Goal: Task Accomplishment & Management: Use online tool/utility

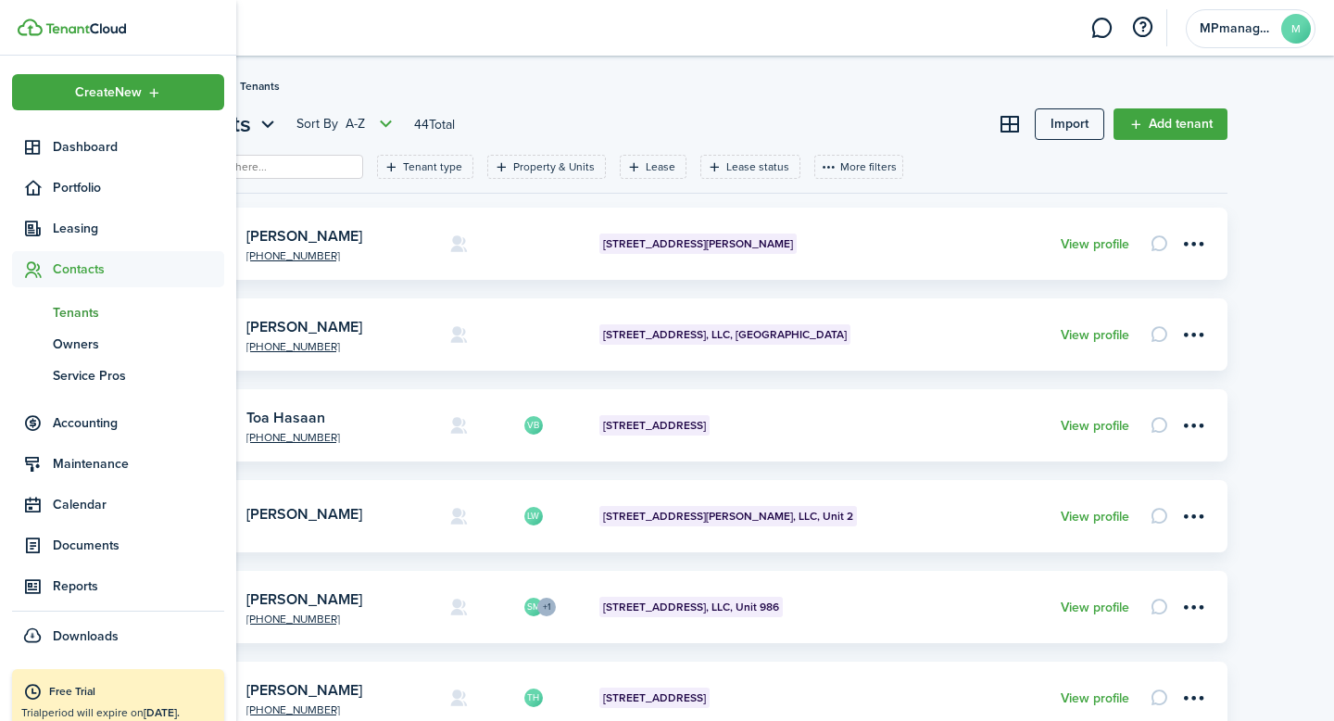
click at [83, 311] on span "Tenants" at bounding box center [138, 312] width 171 height 19
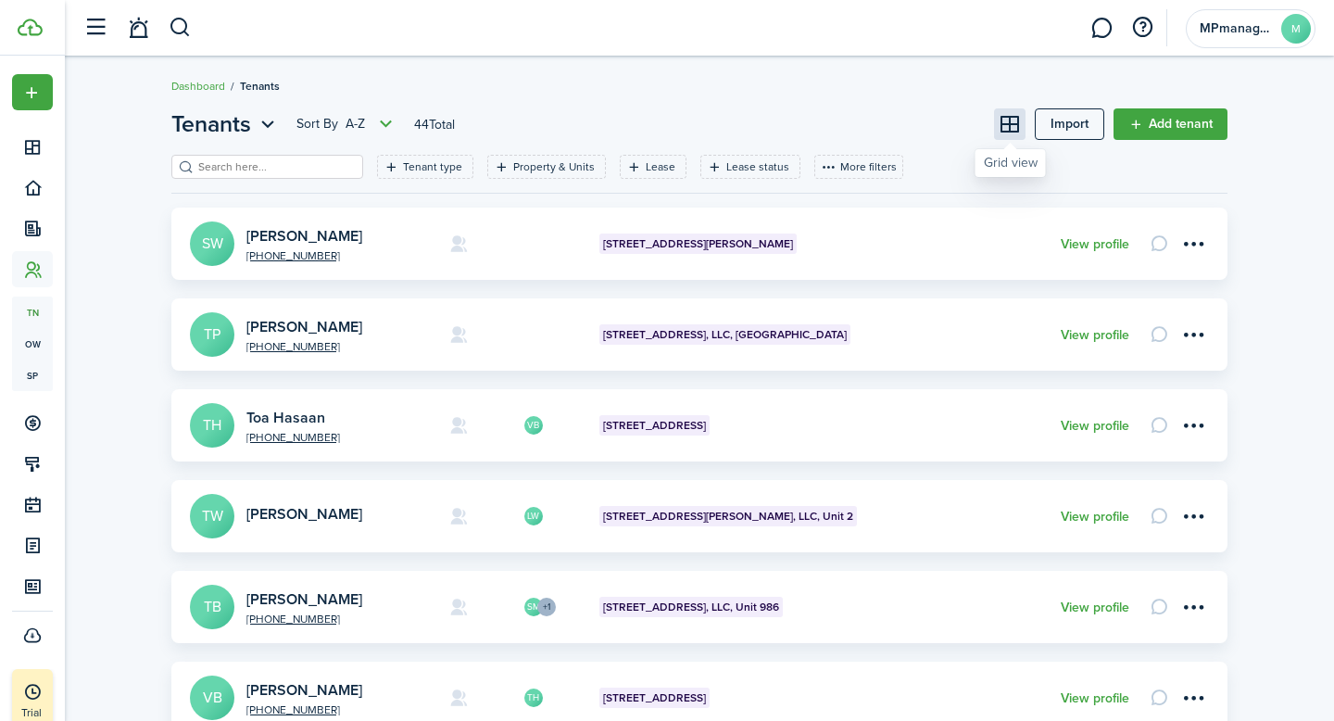
click at [1006, 124] on button at bounding box center [1009, 123] width 31 height 31
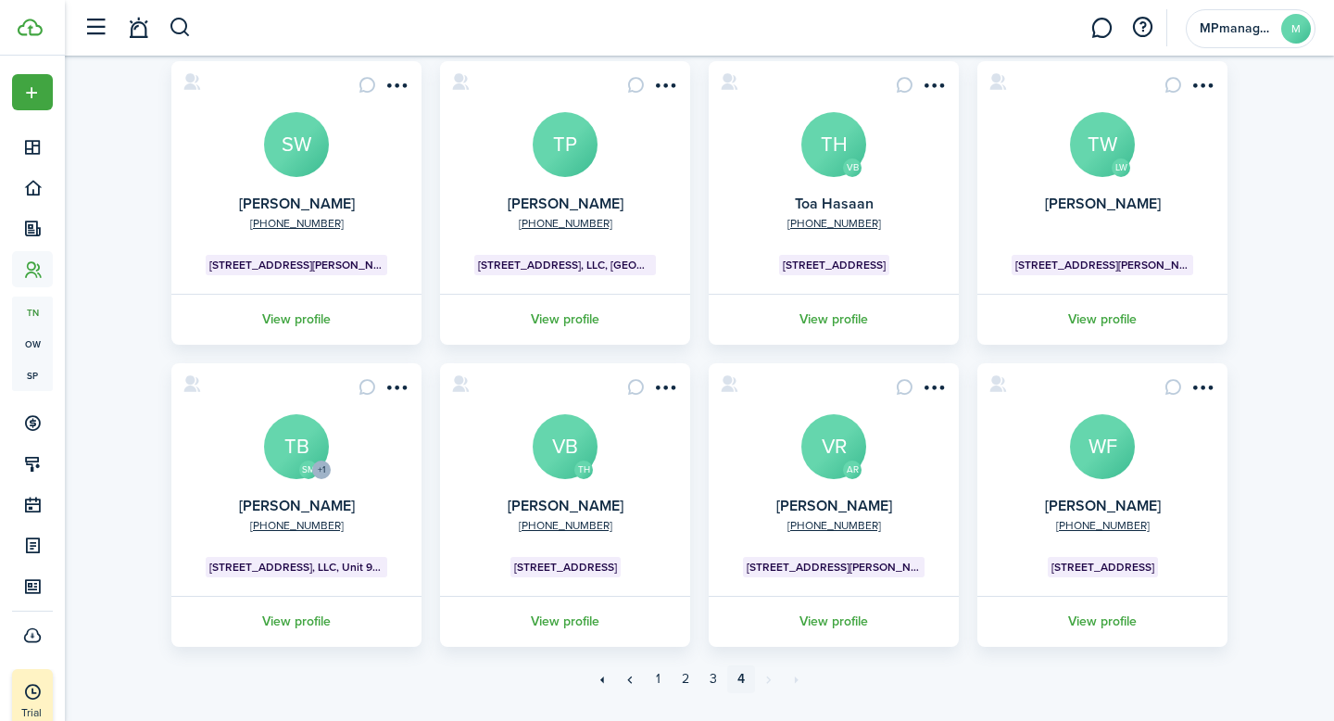
scroll to position [188, 0]
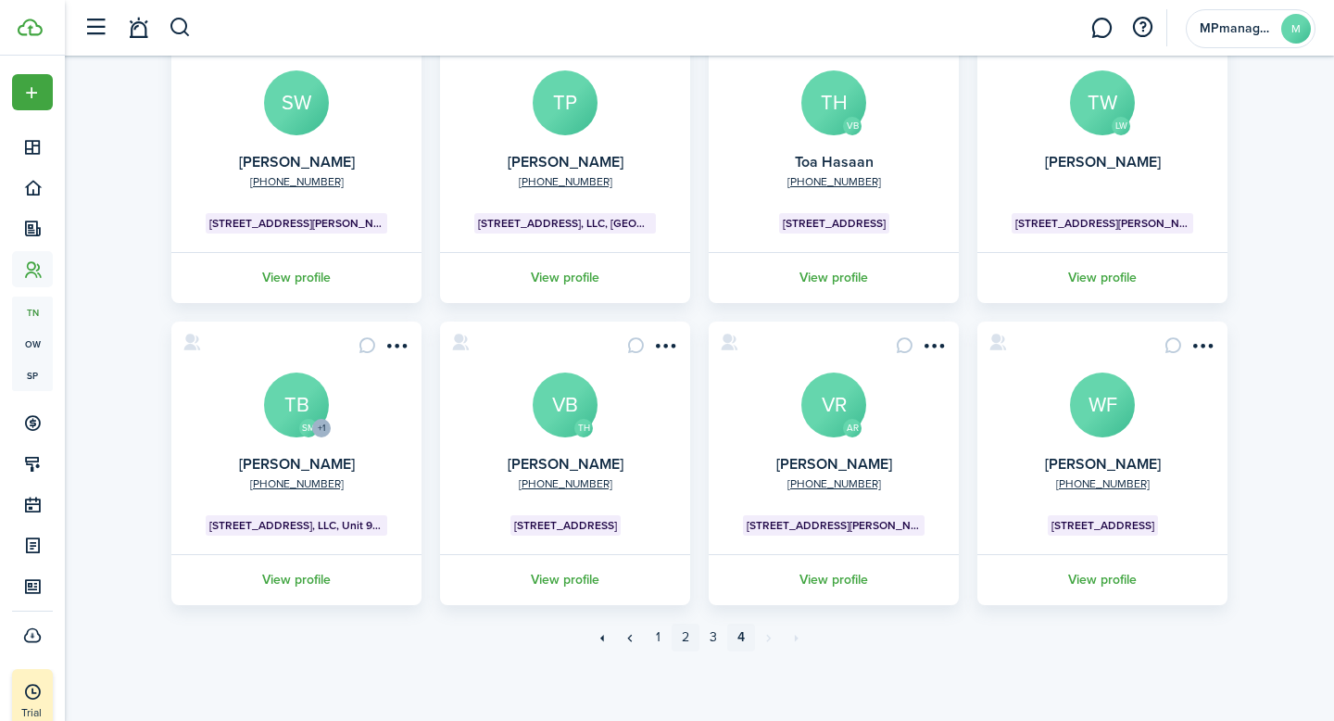
click at [684, 641] on link "2" at bounding box center [686, 637] width 28 height 28
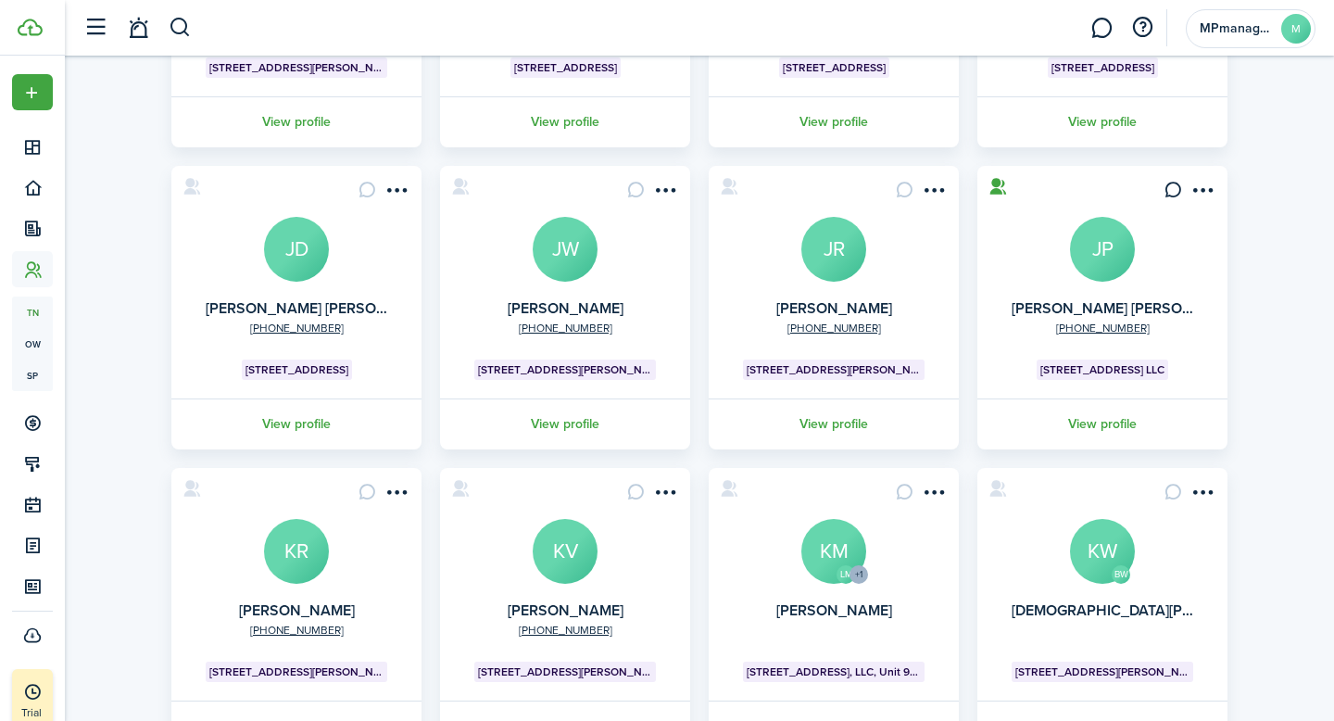
scroll to position [490, 0]
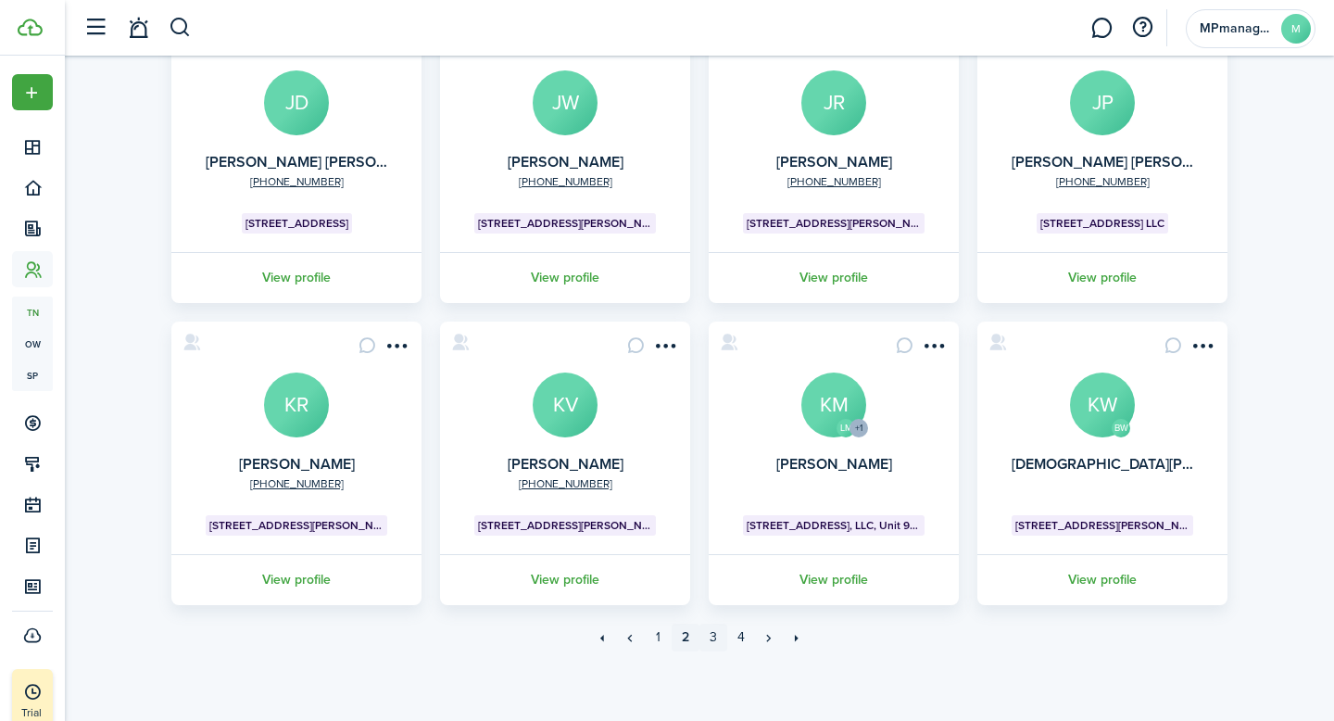
click at [715, 639] on link "3" at bounding box center [713, 637] width 28 height 28
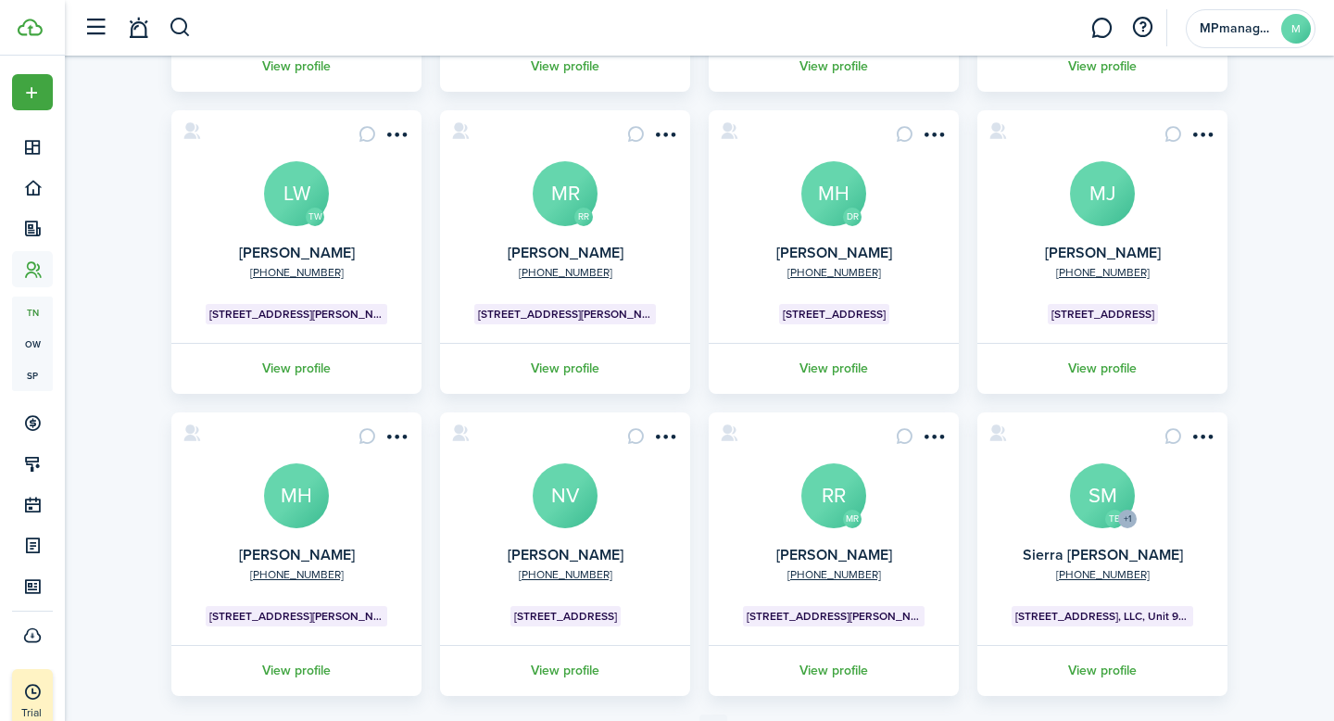
scroll to position [490, 0]
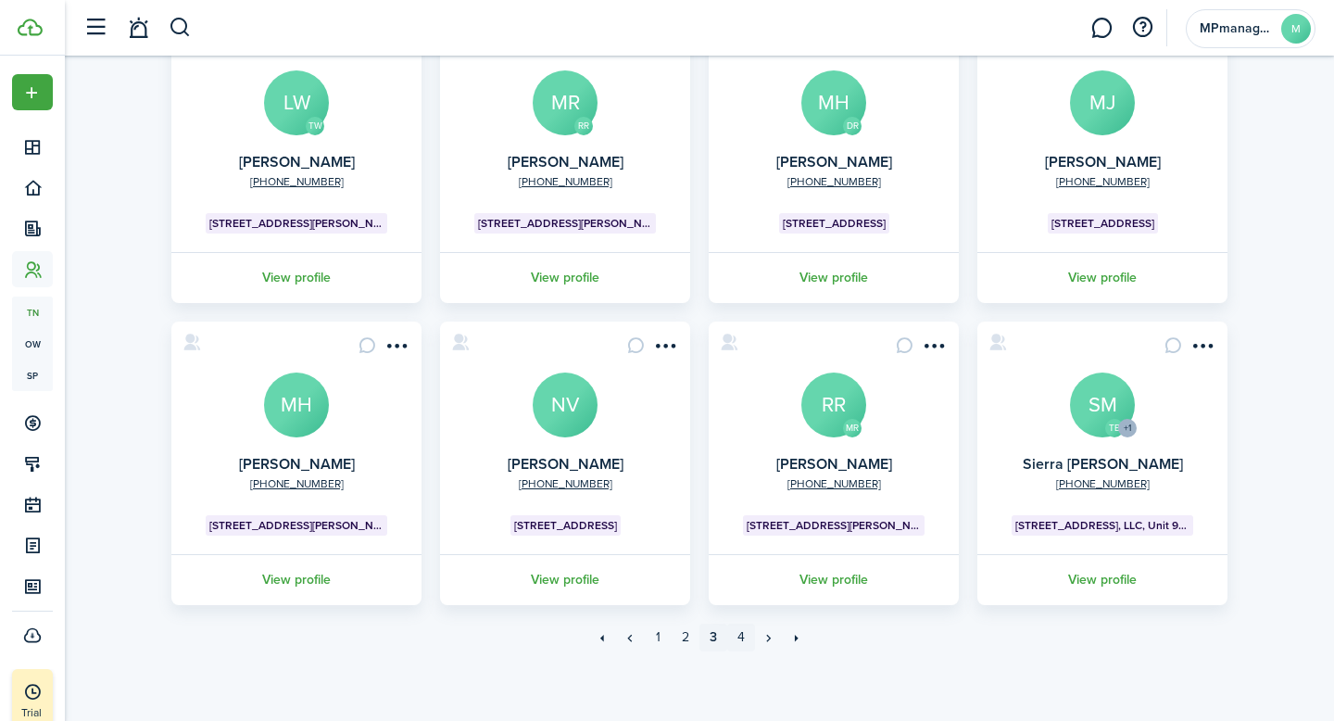
click at [742, 641] on link "4" at bounding box center [741, 637] width 28 height 28
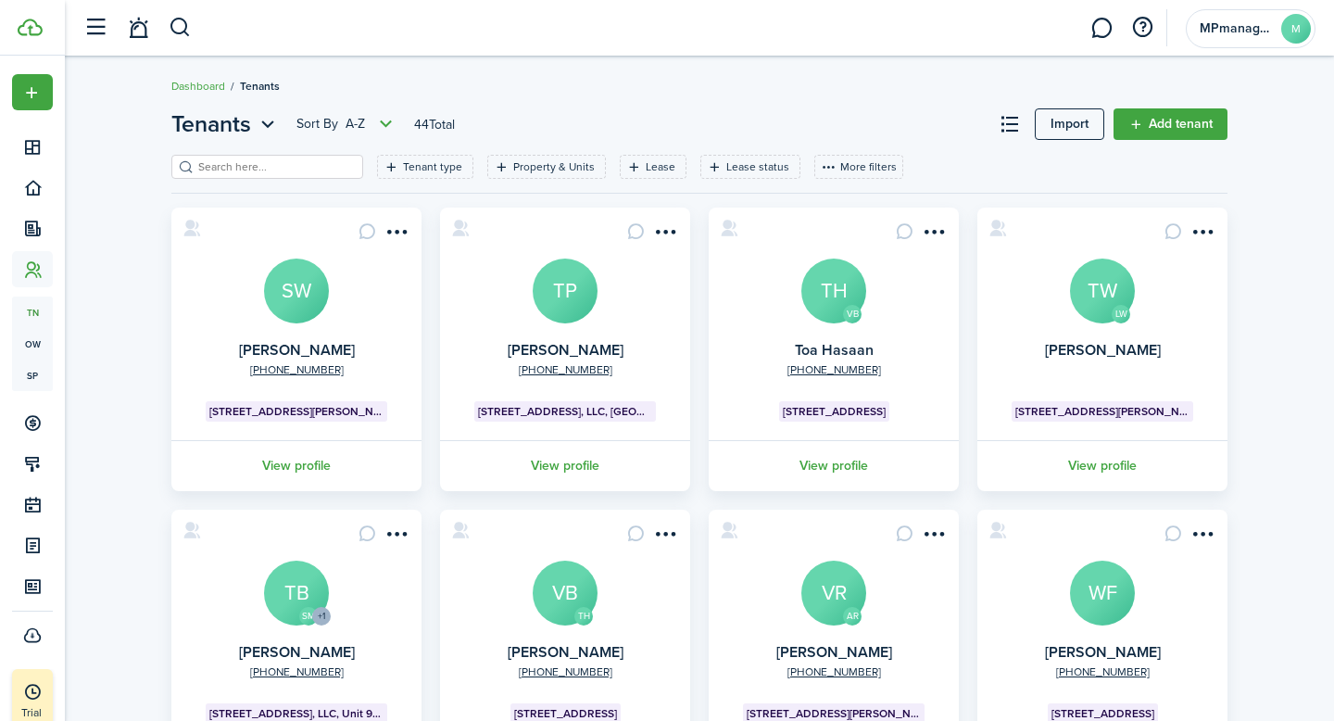
click at [252, 168] on input "search" at bounding box center [275, 167] width 163 height 18
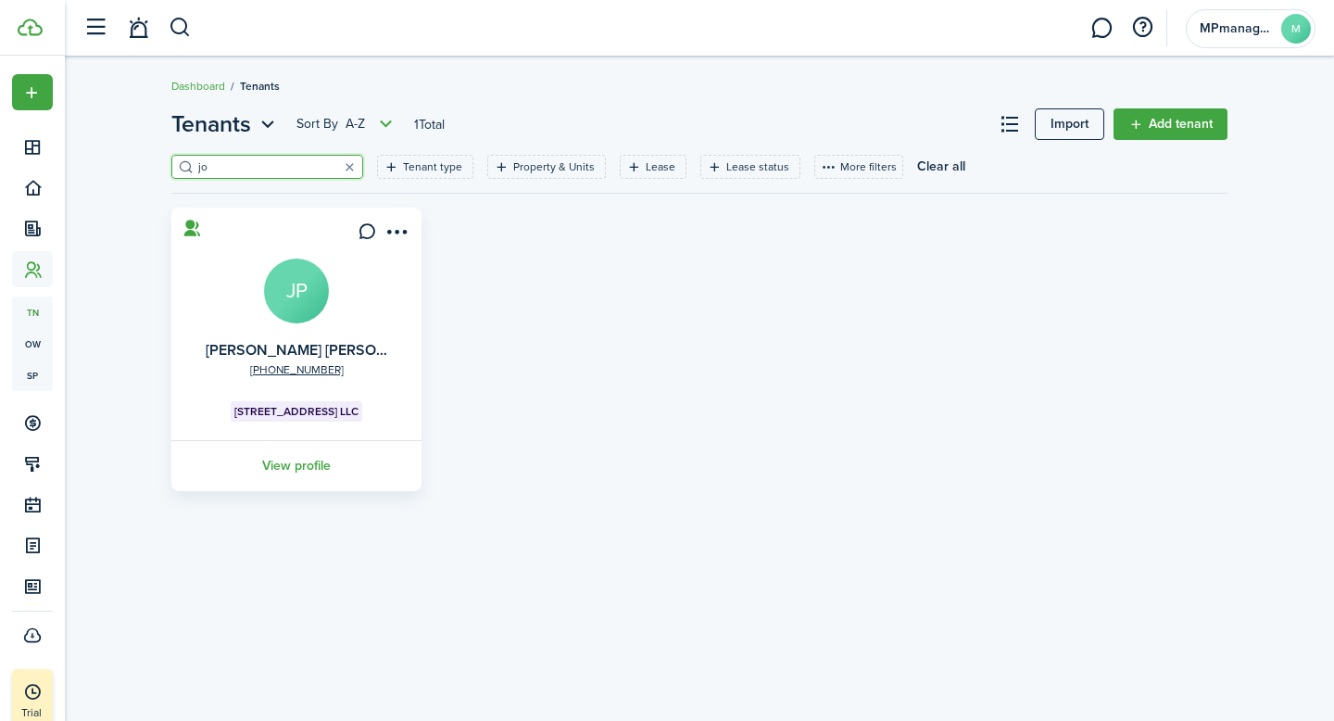
type input "j"
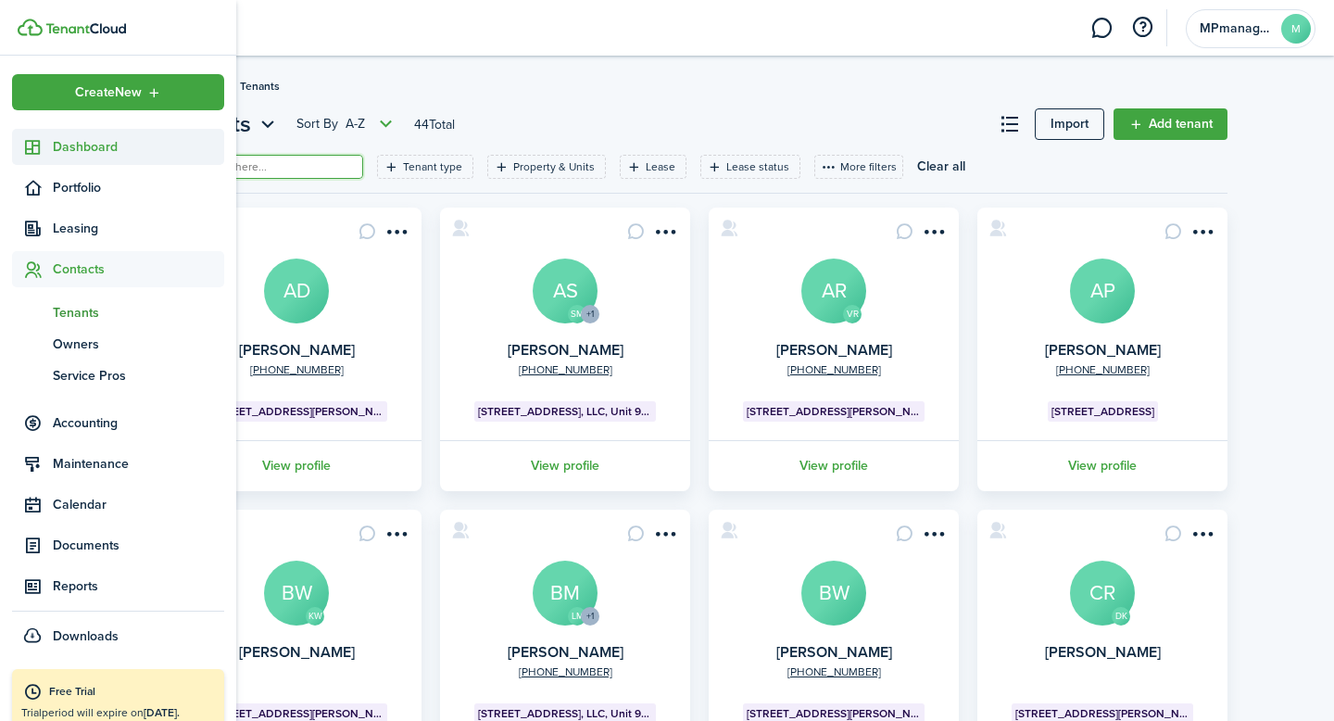
click at [84, 143] on span "Dashboard" at bounding box center [138, 146] width 171 height 19
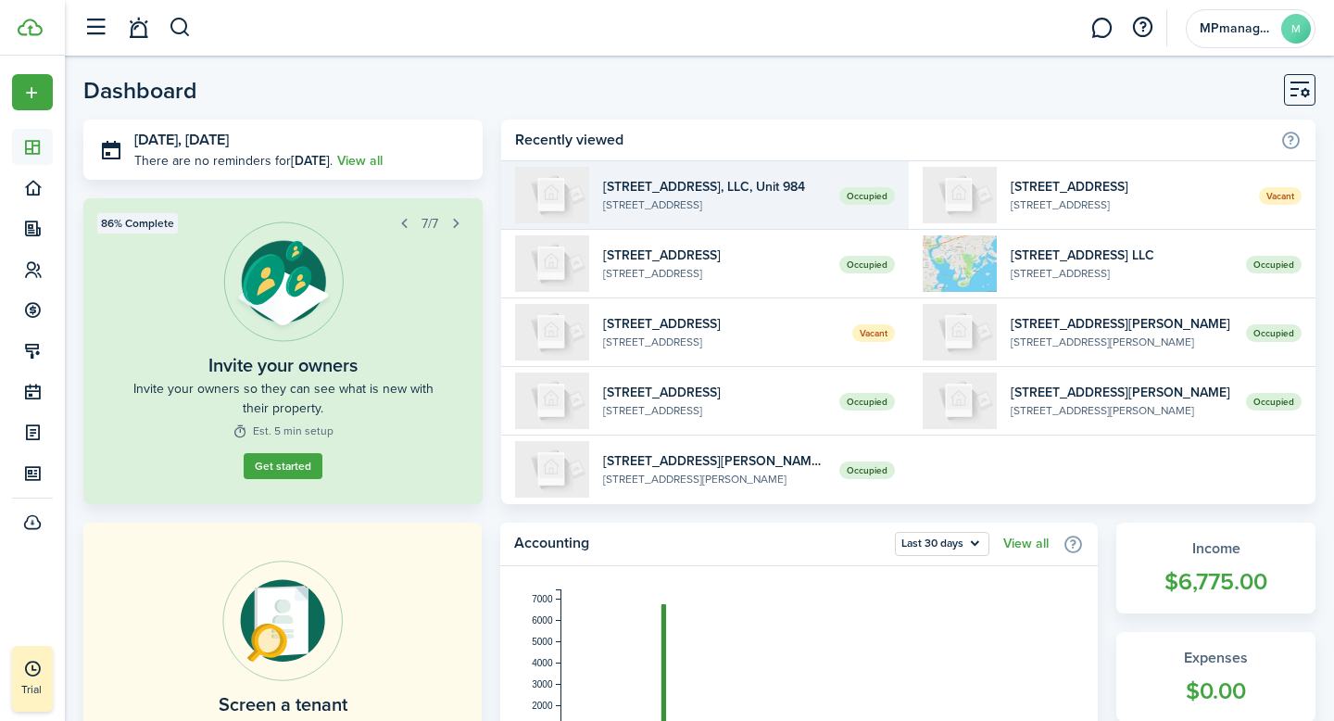
click at [697, 204] on widget-list-item-description "[STREET_ADDRESS]" at bounding box center [713, 204] width 221 height 17
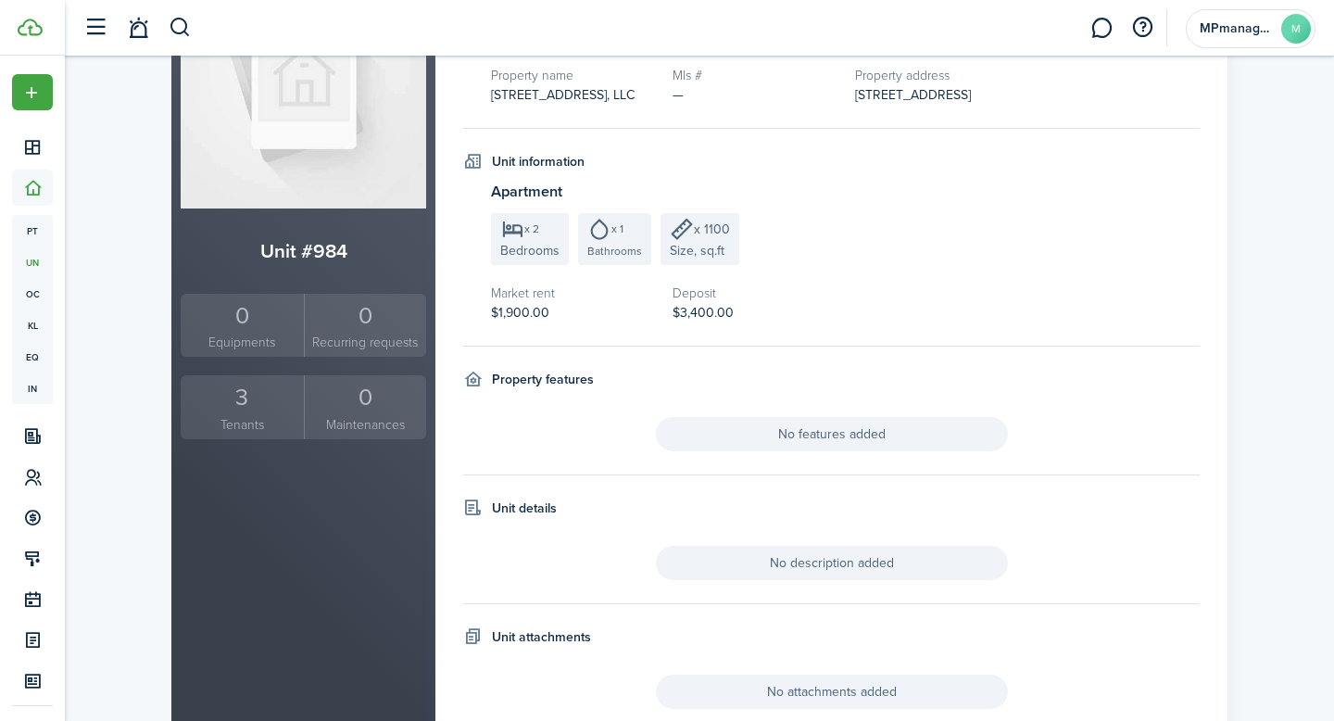
scroll to position [208, 0]
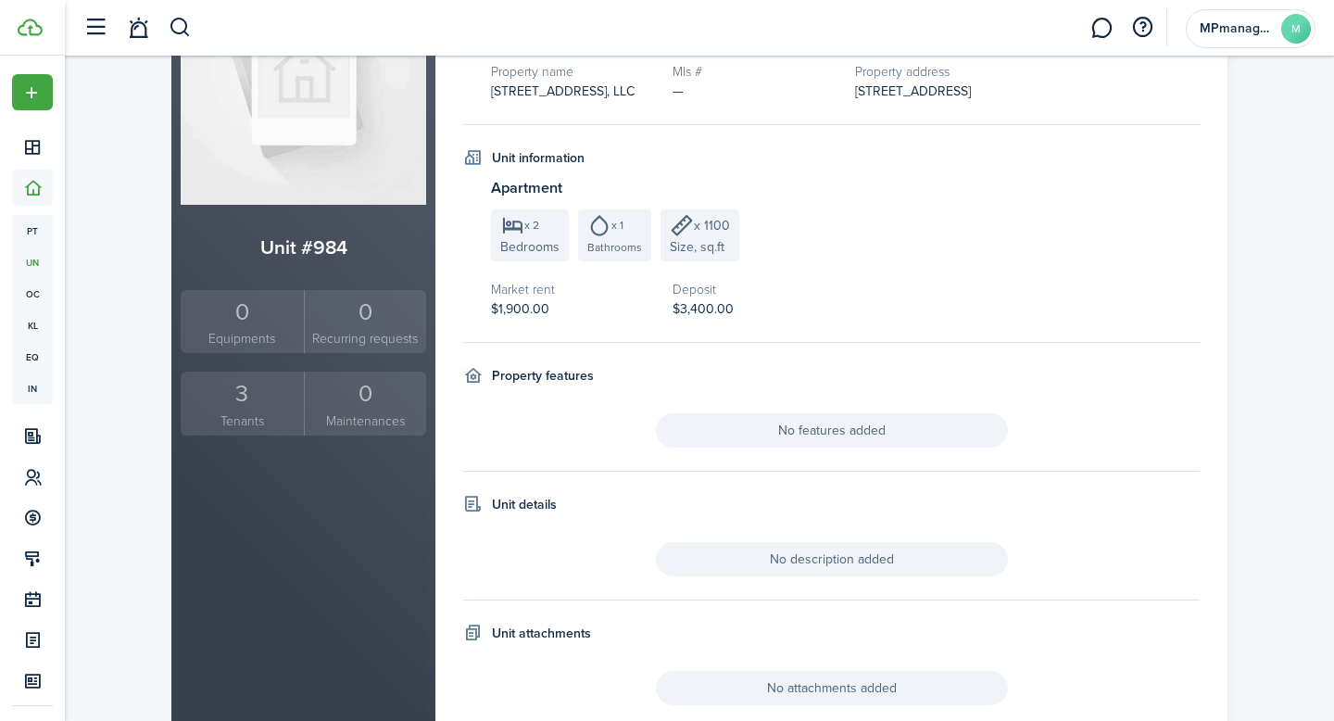
click at [270, 397] on div "3" at bounding box center [242, 393] width 114 height 35
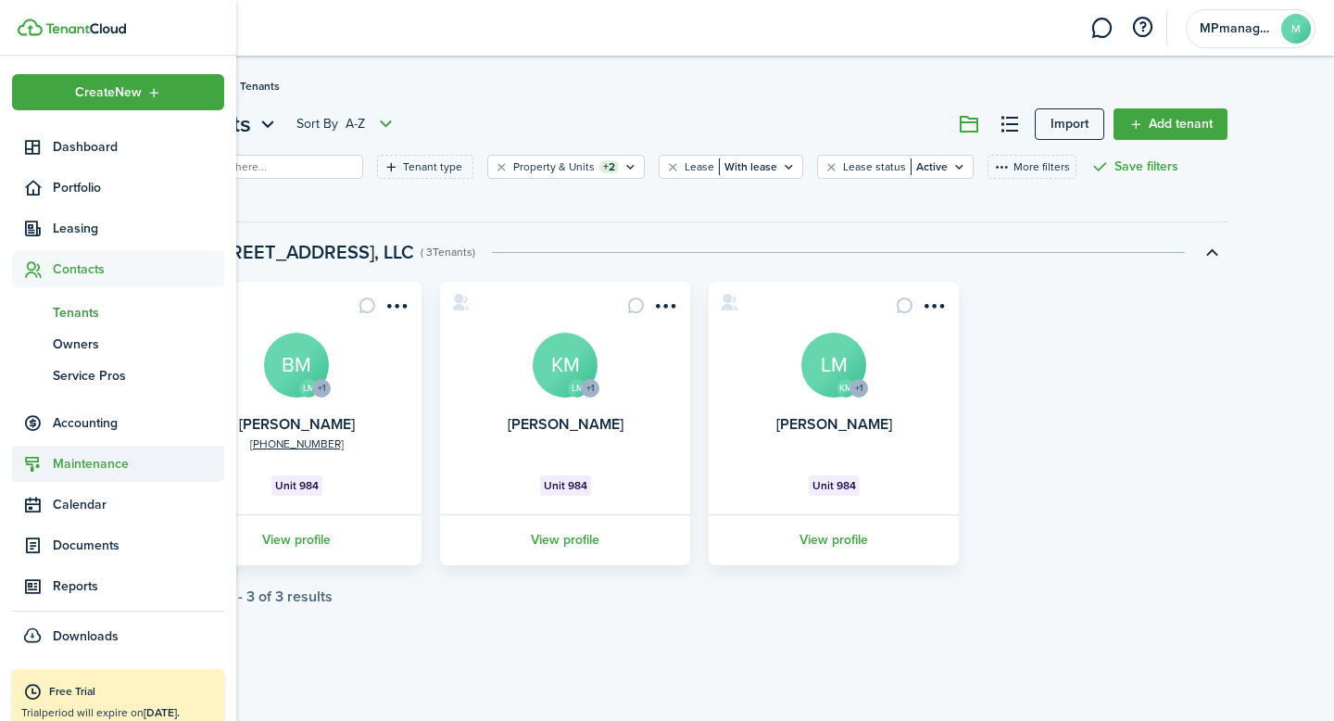
click at [94, 461] on span "Maintenance" at bounding box center [138, 463] width 171 height 19
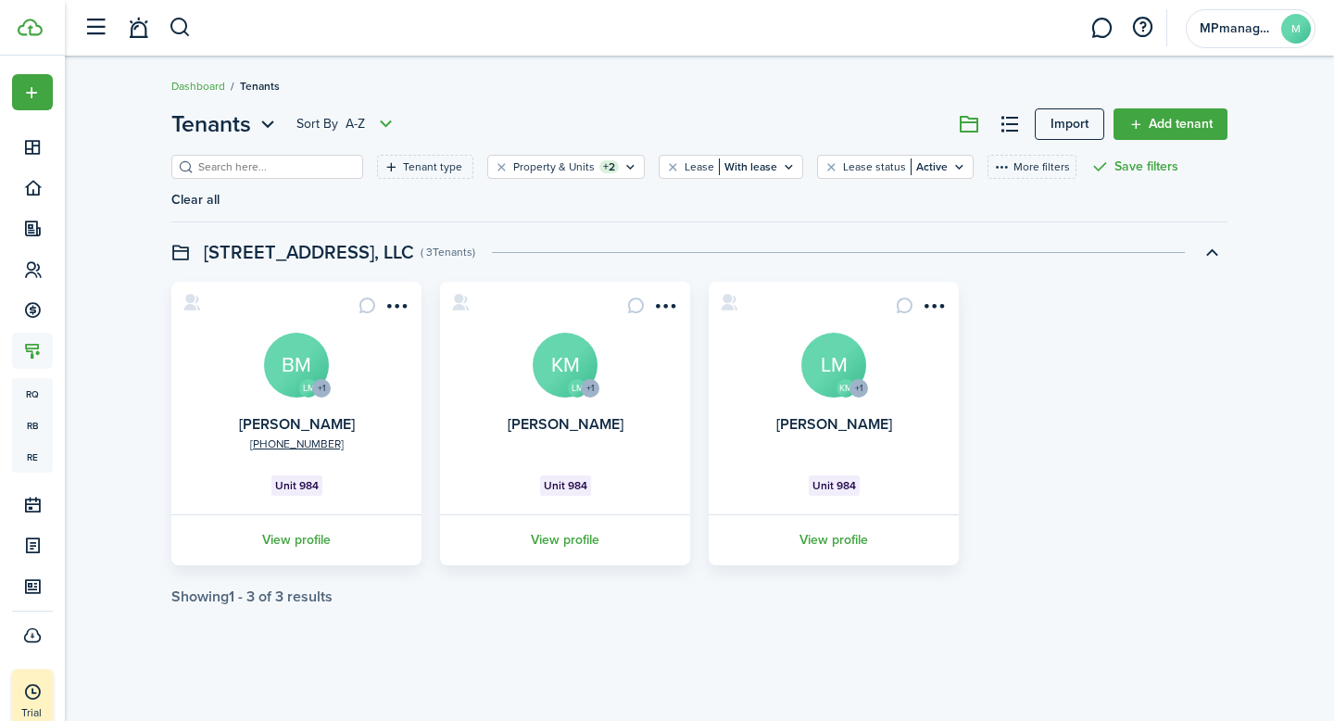
click at [447, 634] on div "Tenants Sort by A-Z Import Add tenant Tenant type Property & Units +2 Lease Wit…" at bounding box center [699, 388] width 1269 height 581
click at [394, 290] on menu-btn-icon "Open menu" at bounding box center [396, 305] width 31 height 31
click at [583, 601] on div "Tenants Sort by A-Z Import Add tenant Tenant type Property & Units +2 Lease Wit…" at bounding box center [699, 388] width 1269 height 581
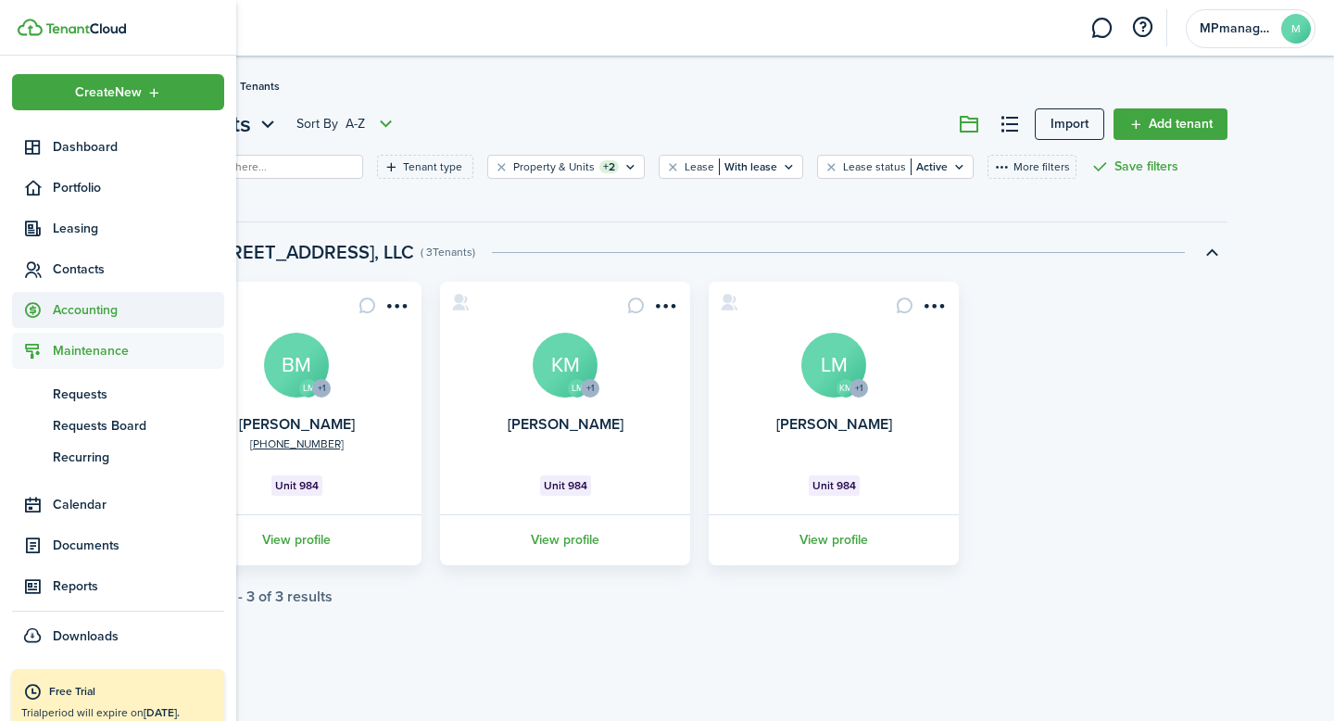
click at [93, 314] on span "Accounting" at bounding box center [138, 309] width 171 height 19
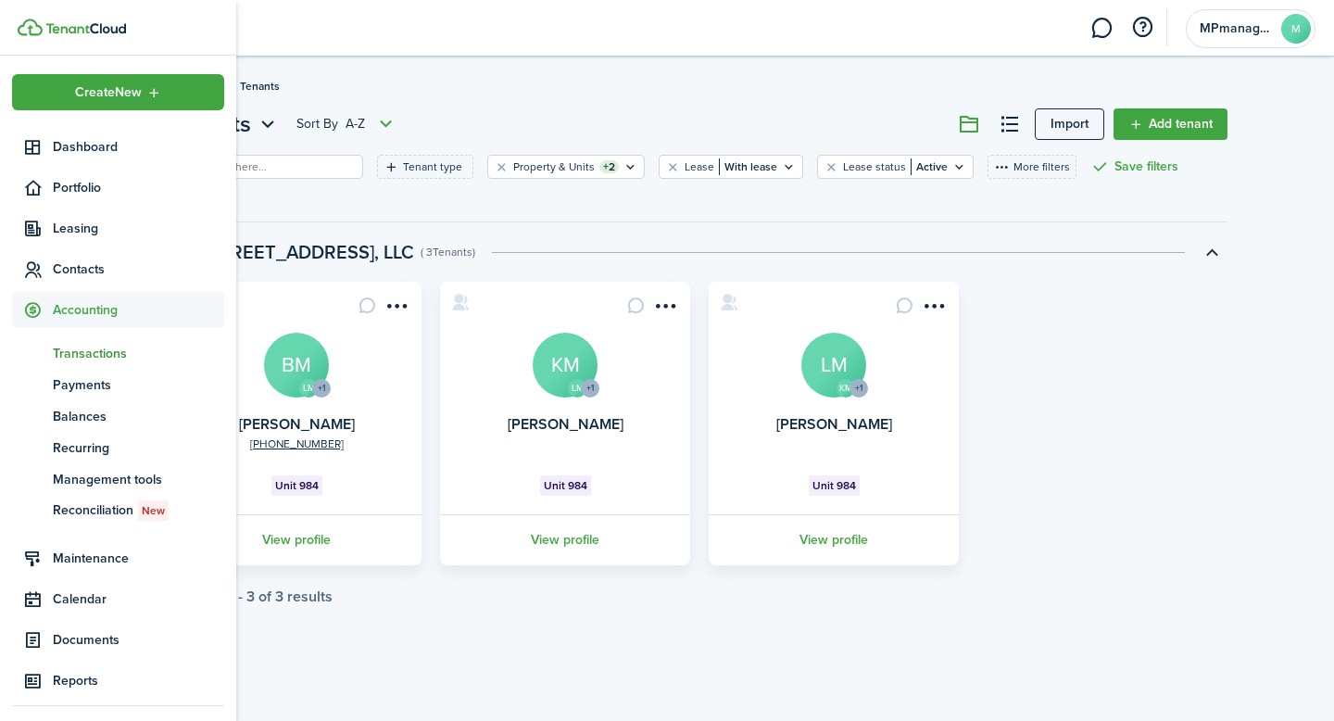
click at [86, 355] on span "Transactions" at bounding box center [138, 353] width 171 height 19
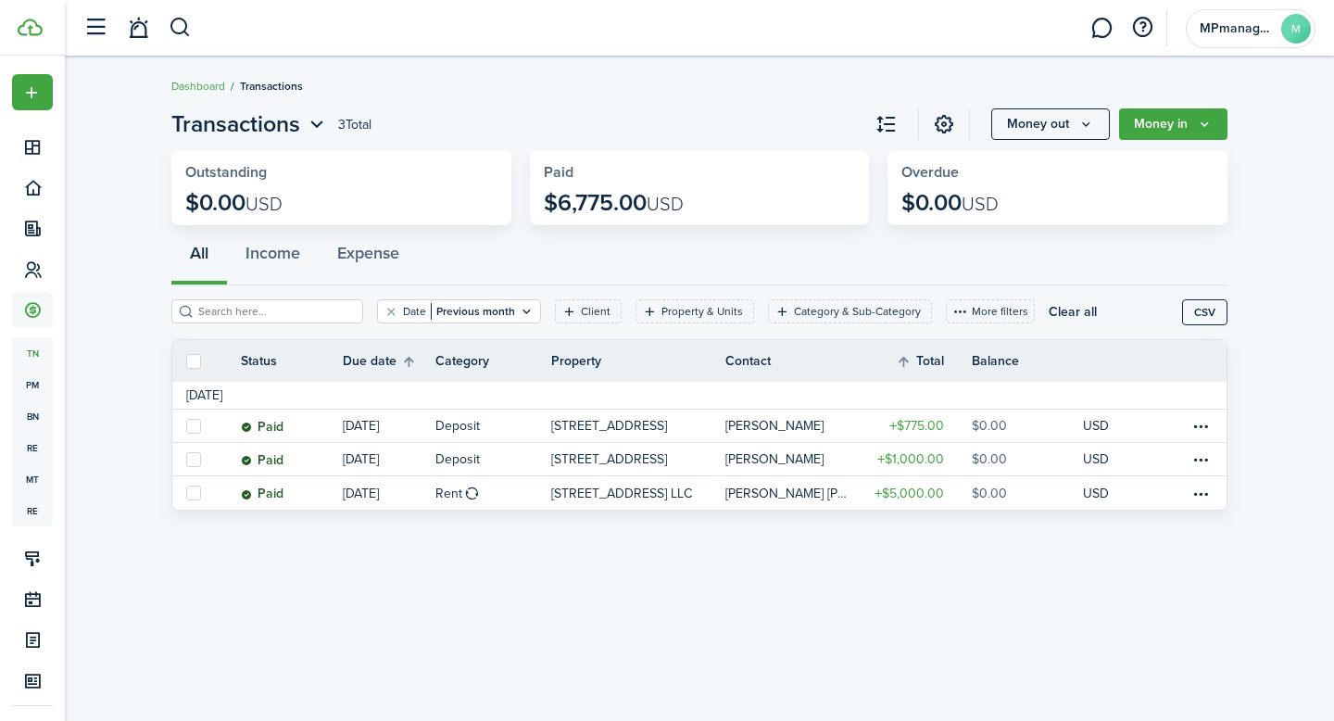
scroll to position [19, 0]
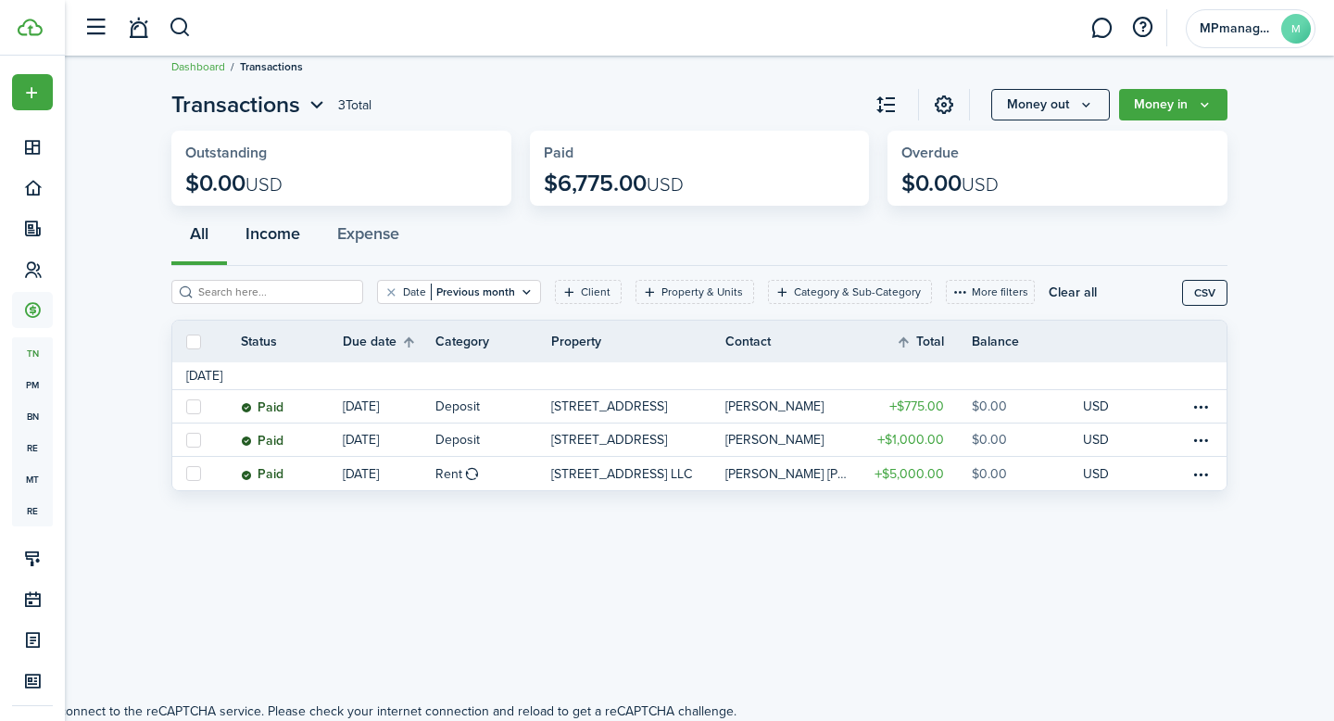
click at [264, 237] on button "Income" at bounding box center [273, 238] width 92 height 56
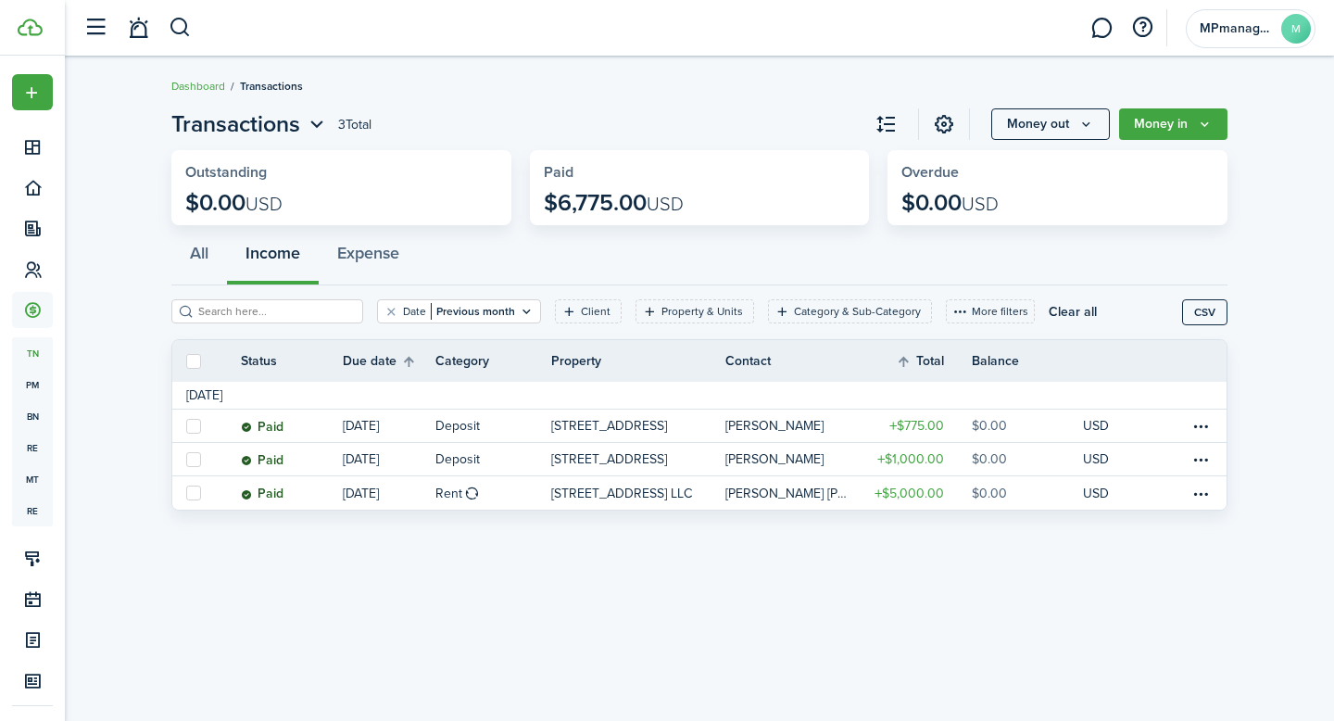
scroll to position [19, 0]
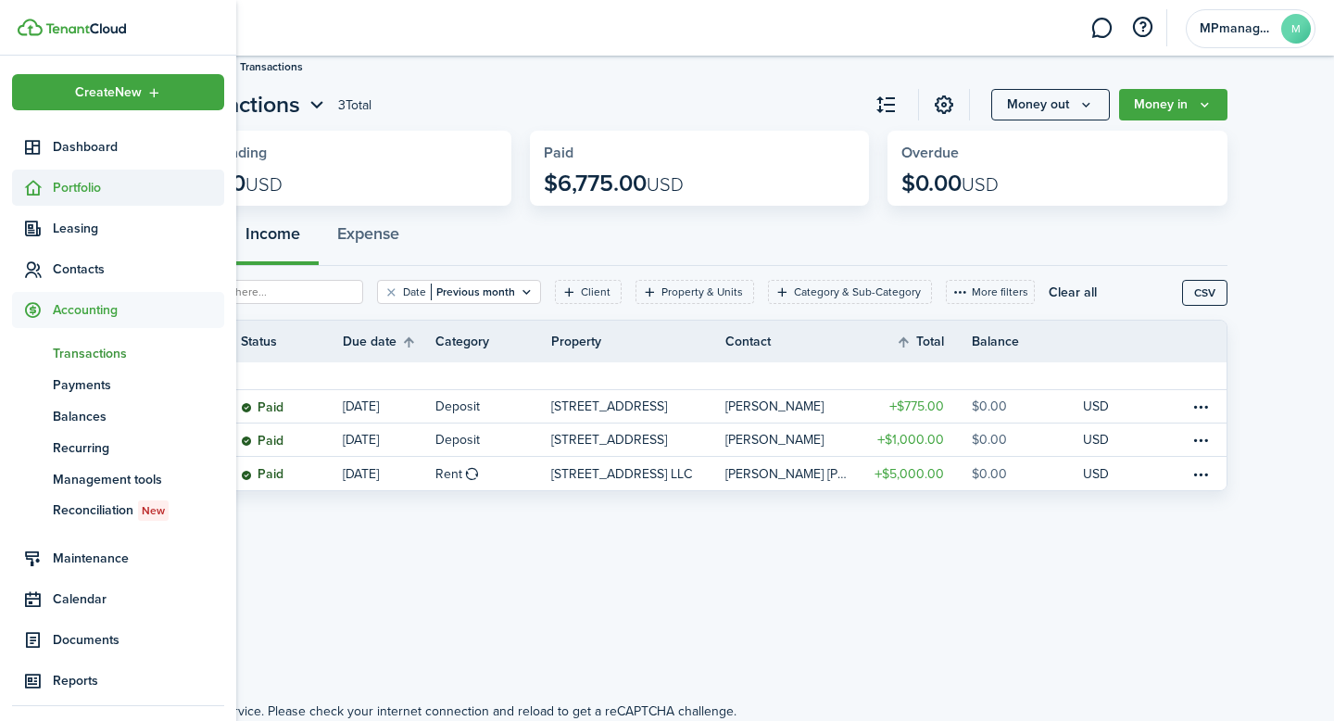
click at [65, 184] on span "Portfolio" at bounding box center [138, 187] width 171 height 19
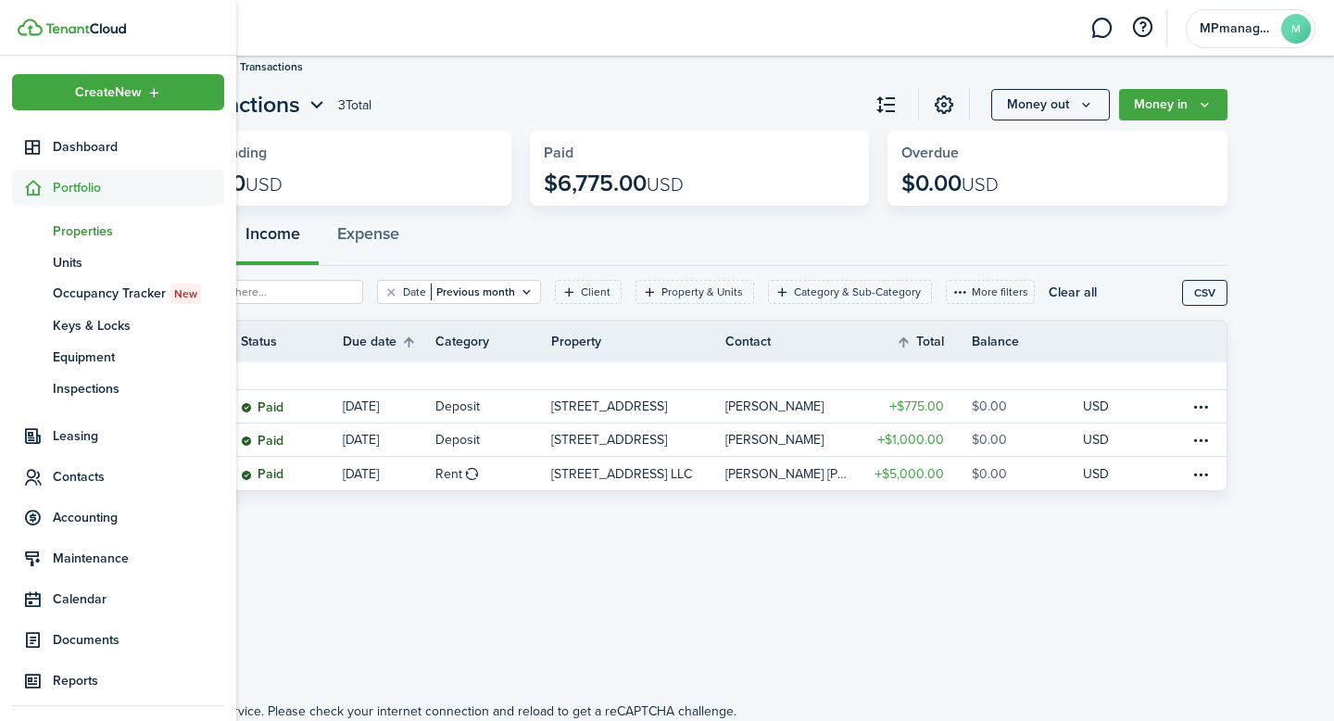
click at [79, 227] on span "Properties" at bounding box center [138, 230] width 171 height 19
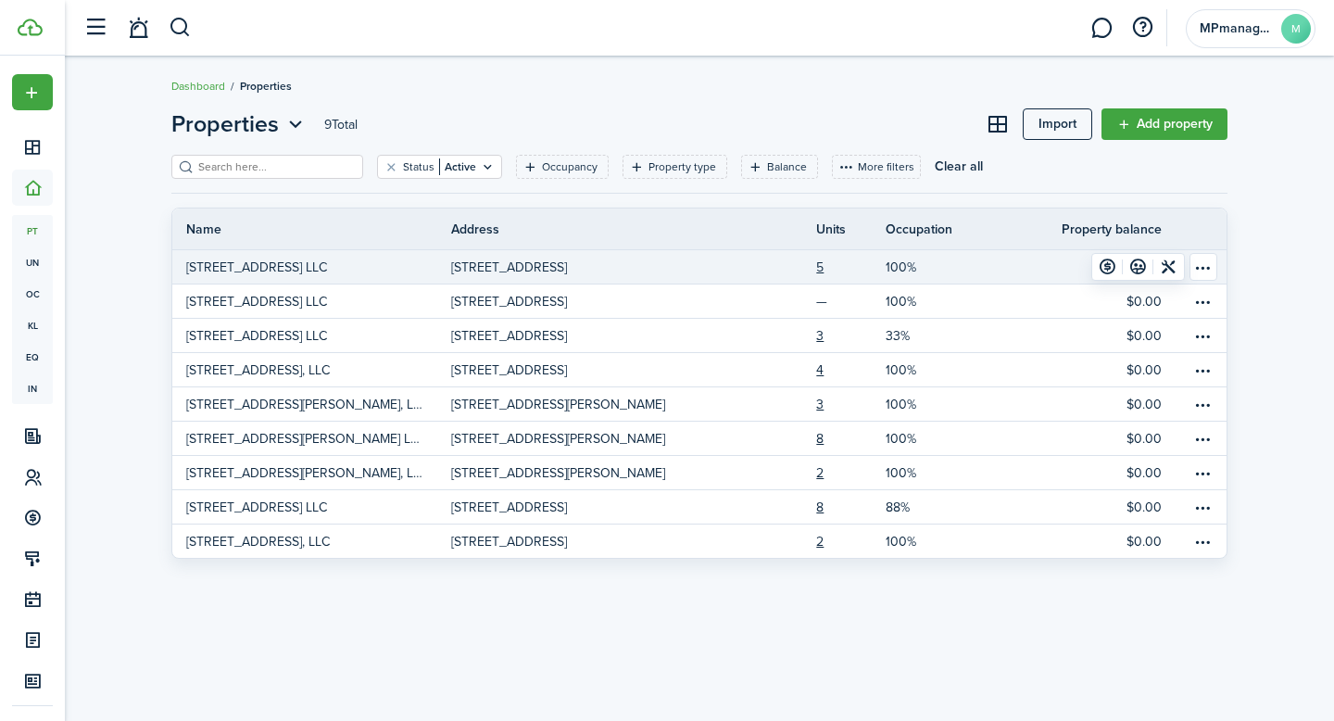
click at [510, 269] on p "[STREET_ADDRESS]" at bounding box center [509, 267] width 116 height 19
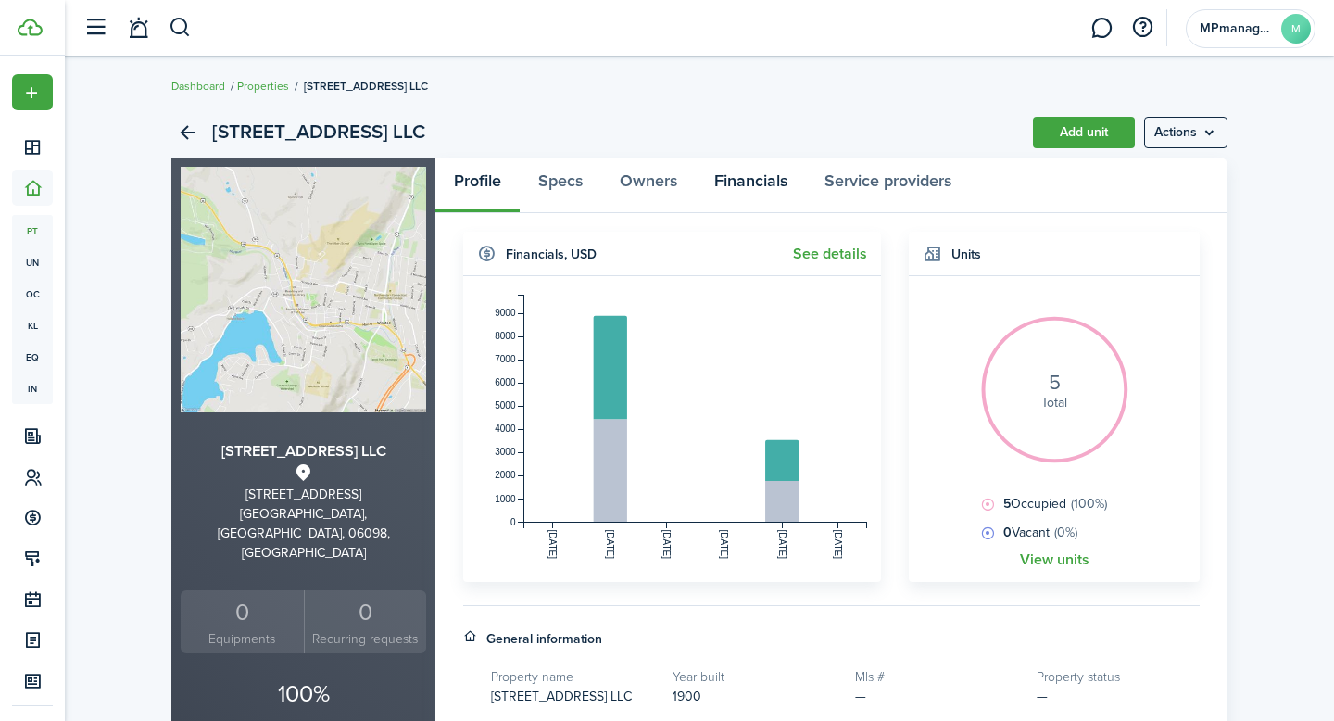
click at [750, 188] on link "Financials" at bounding box center [751, 185] width 110 height 56
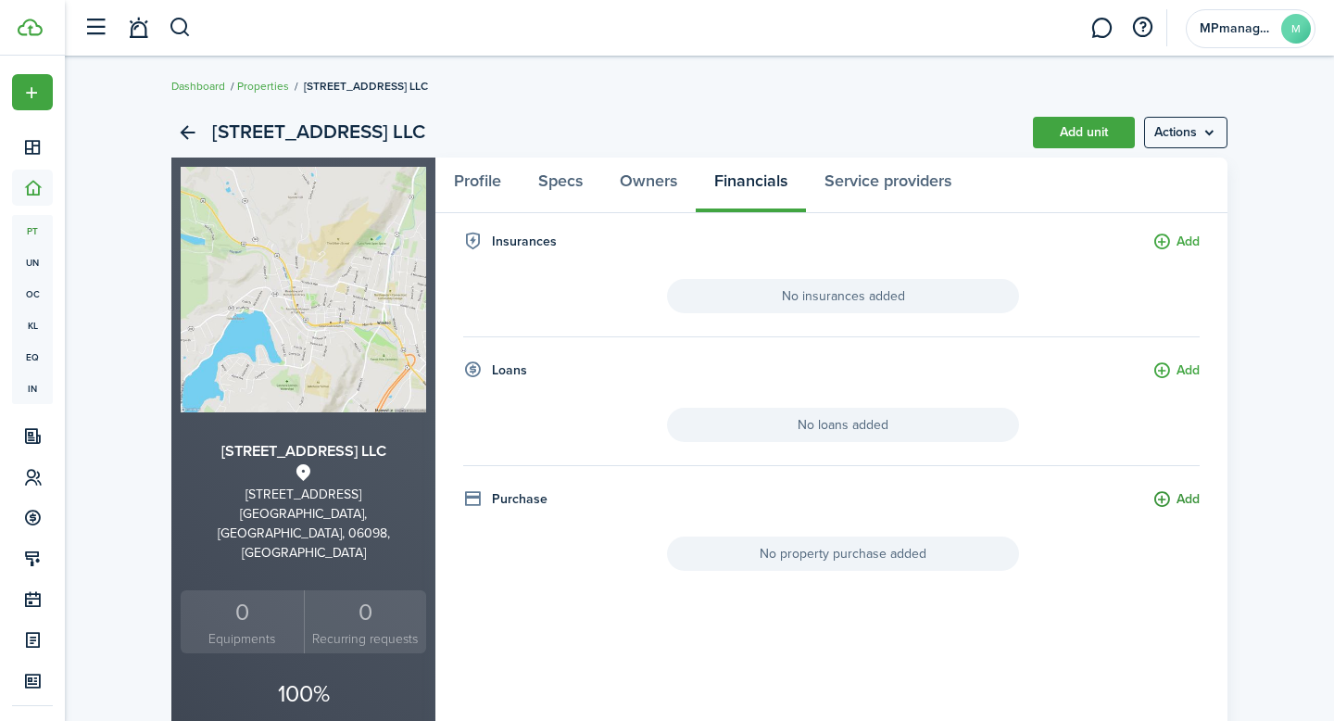
click at [1179, 502] on button "Add" at bounding box center [1175, 499] width 47 height 21
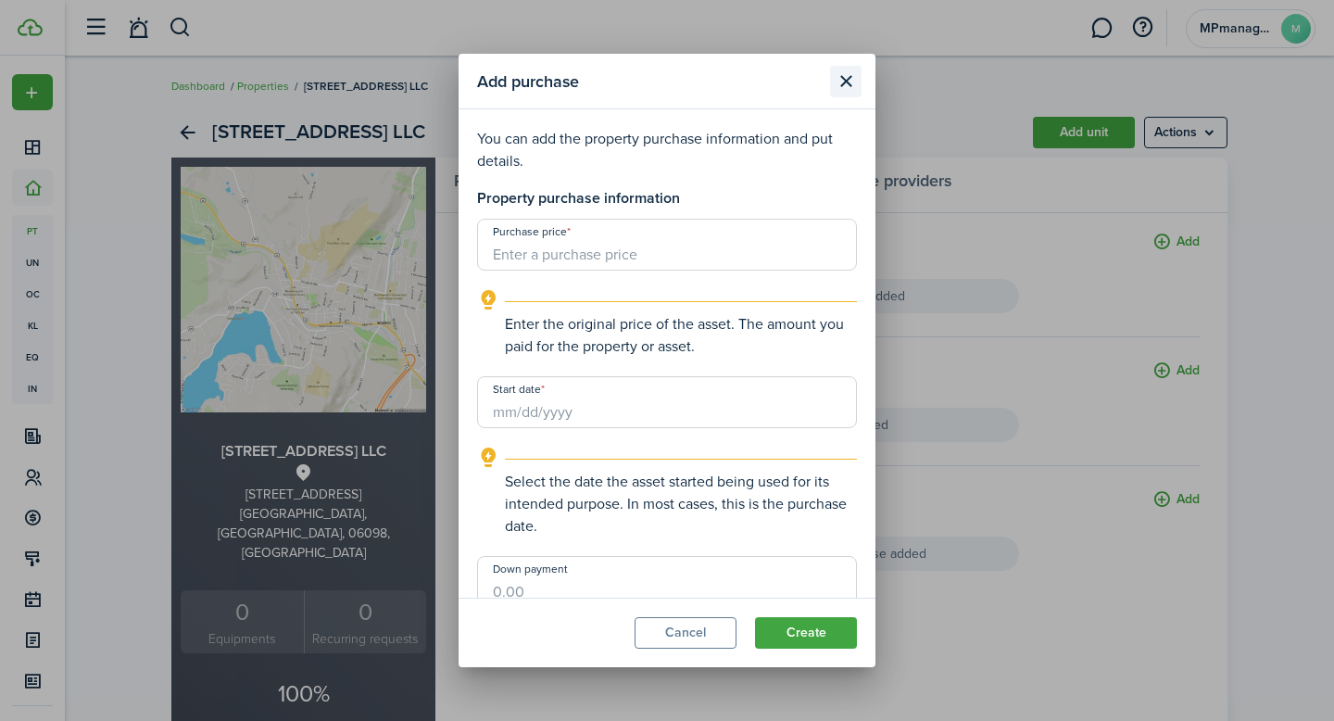
click at [846, 86] on button "Close modal" at bounding box center [845, 81] width 31 height 31
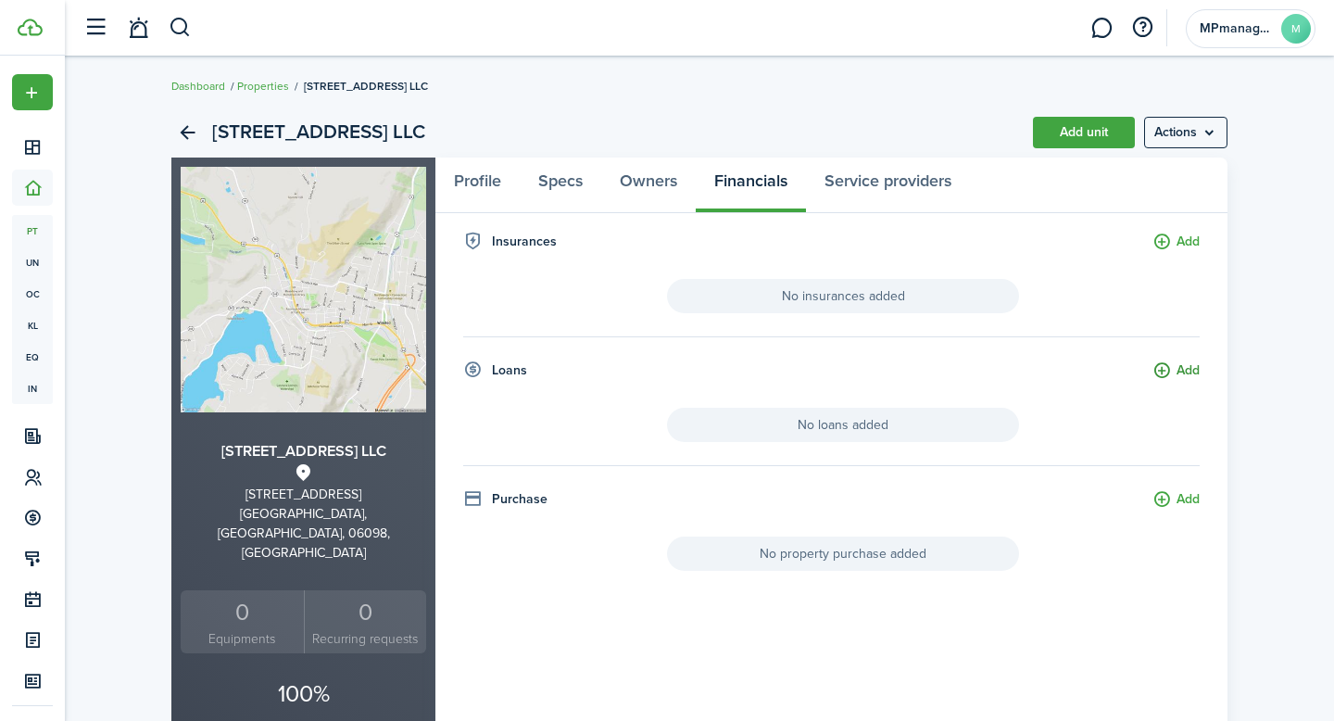
click at [1177, 371] on button "Add" at bounding box center [1175, 370] width 47 height 21
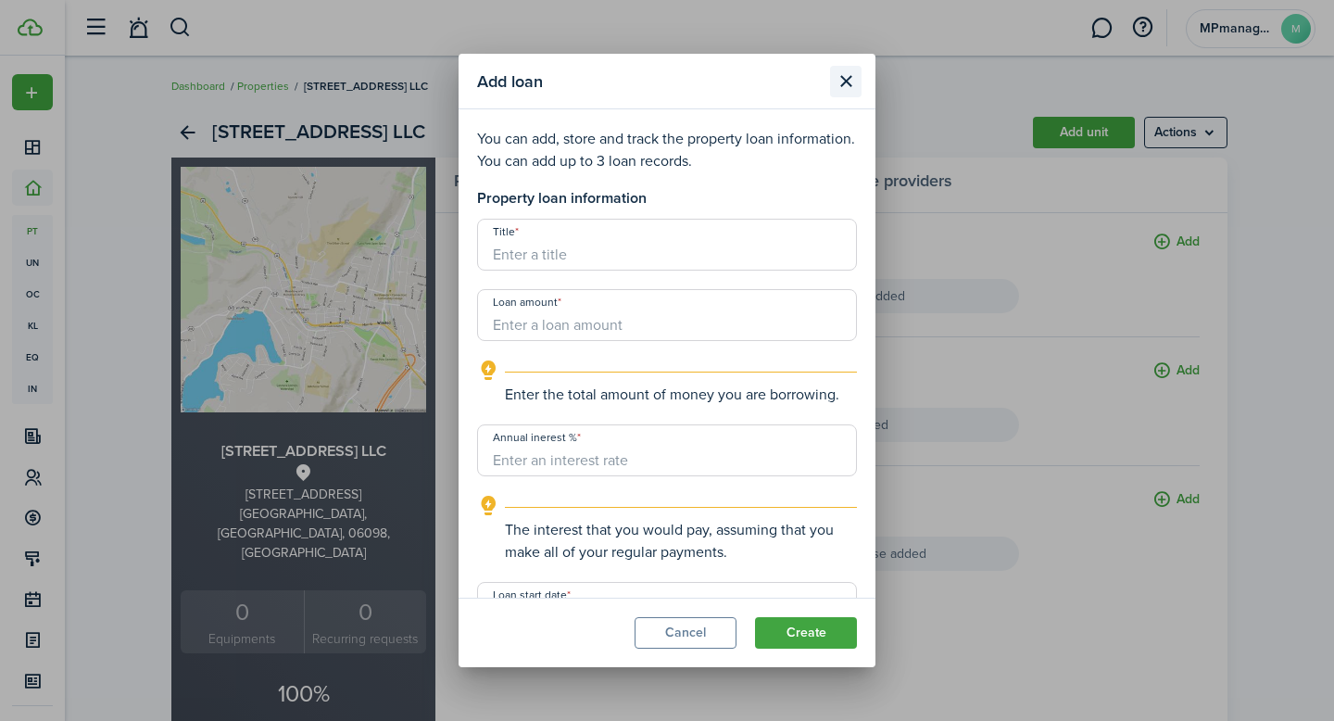
click at [842, 78] on button "Close modal" at bounding box center [845, 81] width 31 height 31
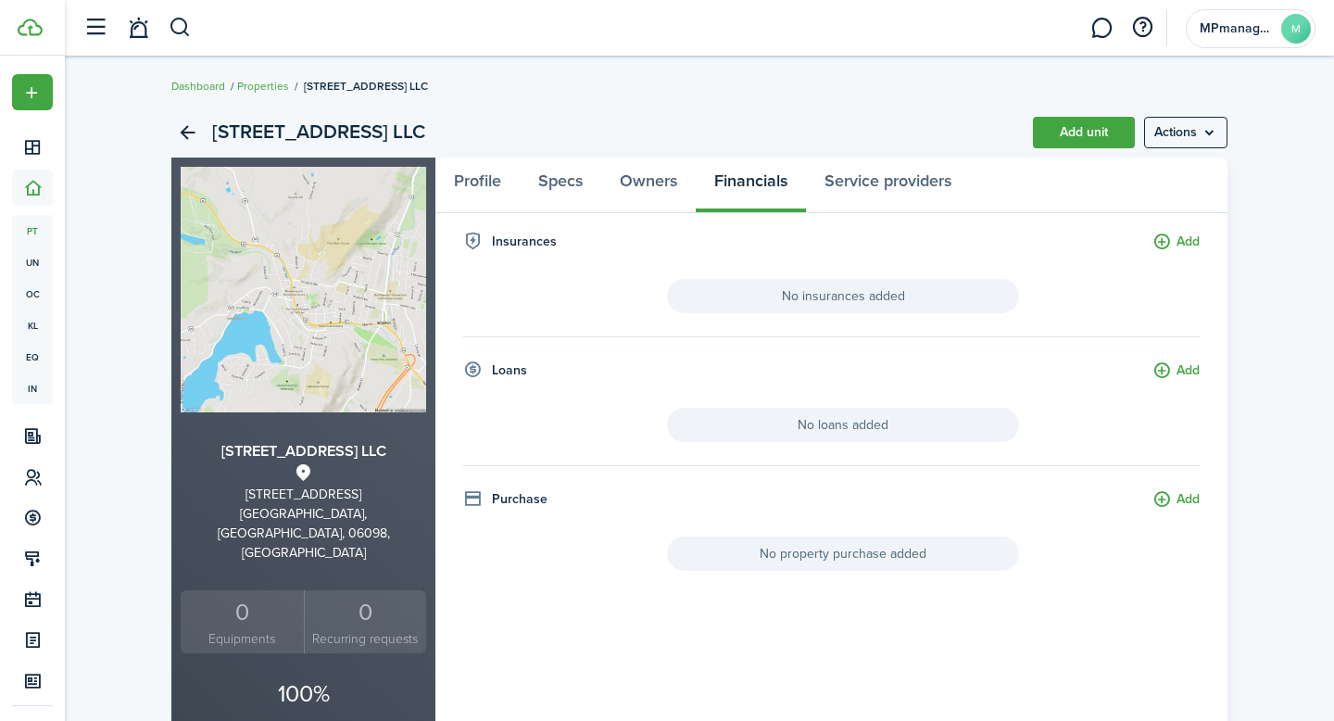
scroll to position [78, 0]
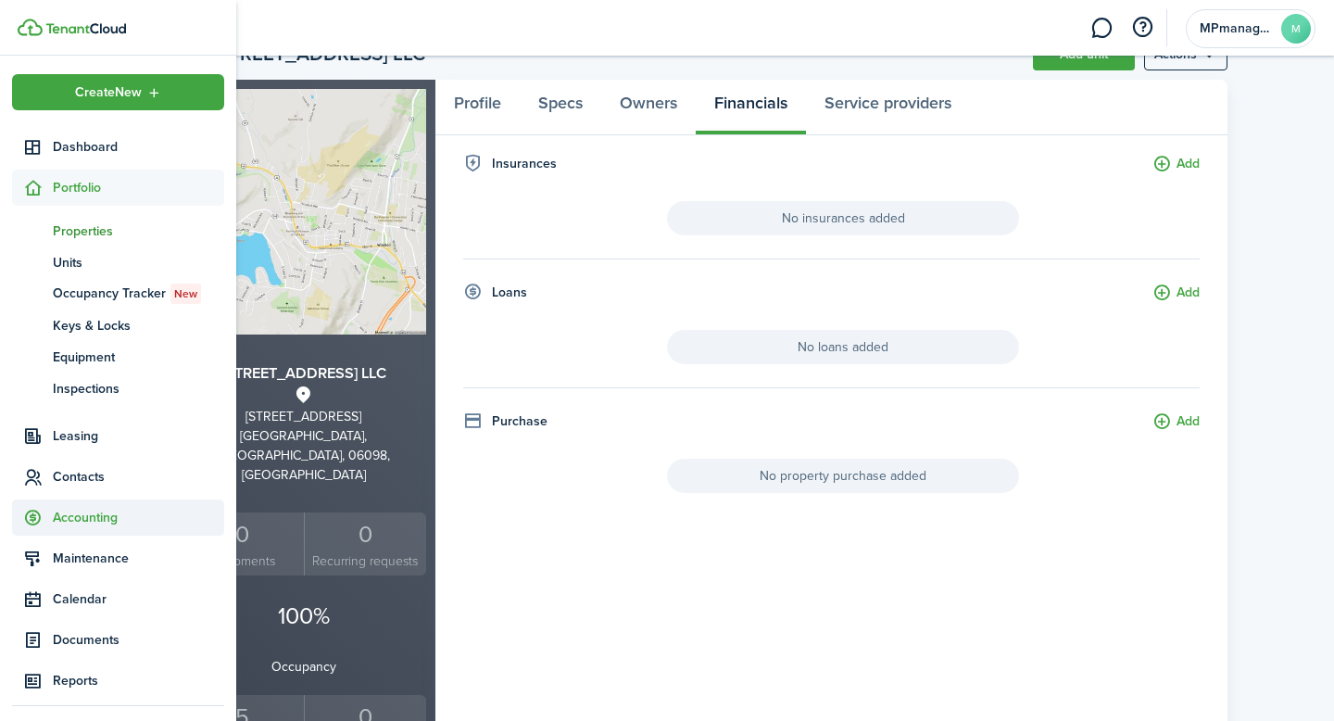
click at [44, 516] on sidebar-link-icon at bounding box center [32, 517] width 41 height 19
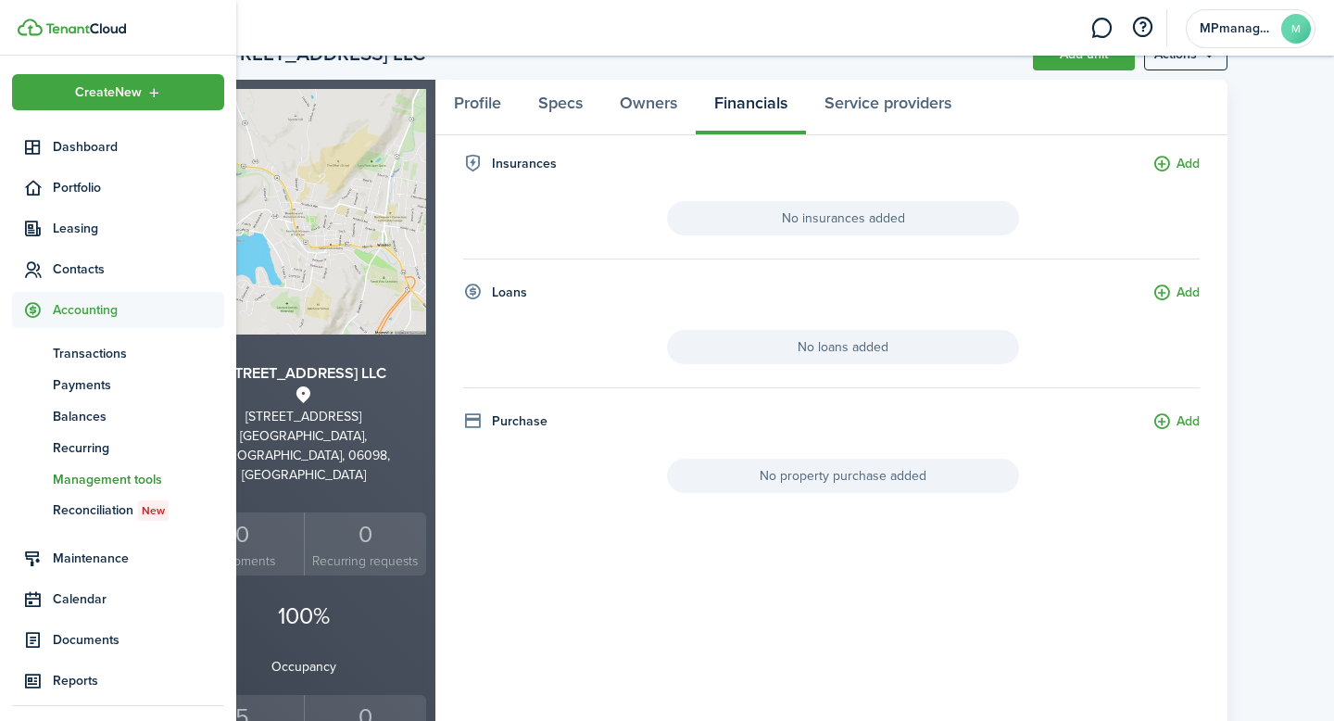
click at [89, 480] on span "Management tools" at bounding box center [138, 479] width 171 height 19
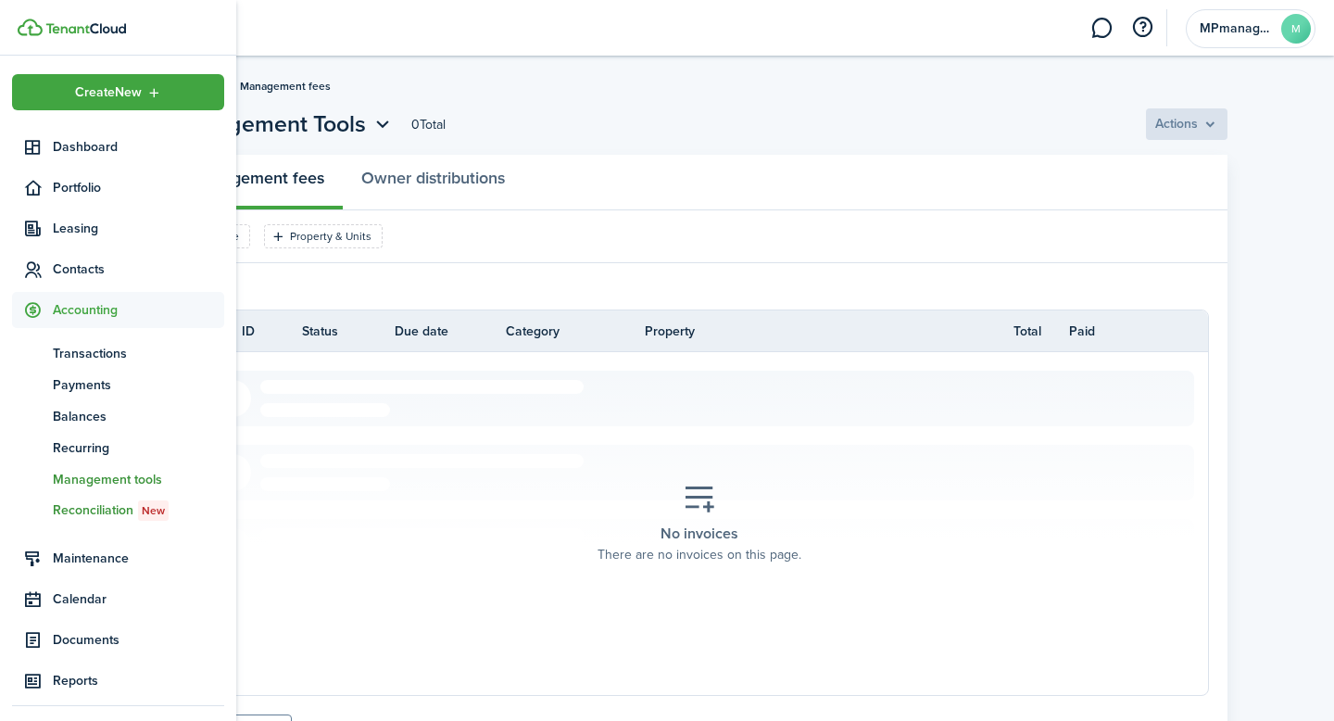
click at [93, 500] on span "Reconciliation New" at bounding box center [138, 510] width 171 height 20
